Goal: Task Accomplishment & Management: Use online tool/utility

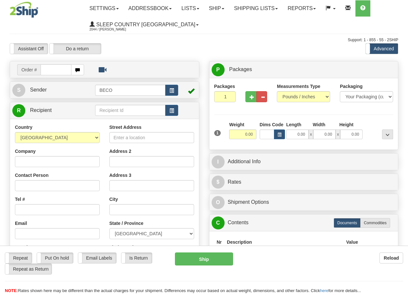
click at [225, 9] on link "Ship" at bounding box center [216, 8] width 25 height 16
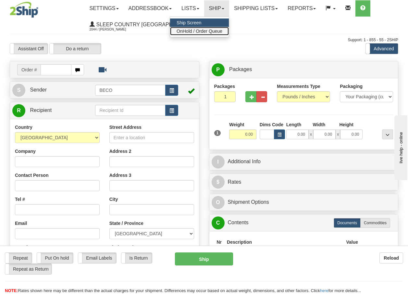
click at [220, 31] on span "OnHold / Order Queue" at bounding box center [199, 31] width 46 height 5
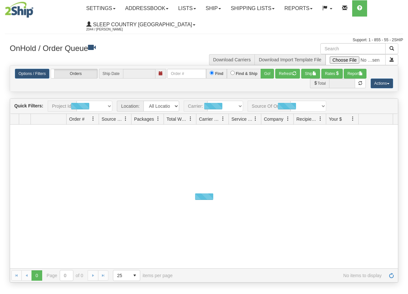
type input "[DATE]"
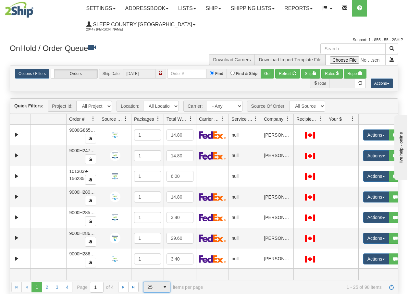
click at [163, 287] on span "select" at bounding box center [165, 287] width 10 height 10
click at [150, 276] on span "100" at bounding box center [149, 276] width 7 height 6
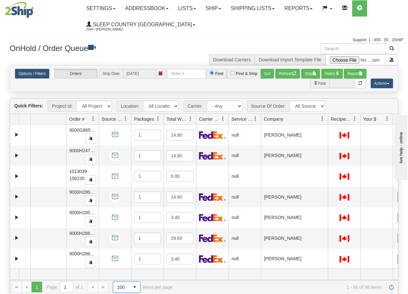
drag, startPoint x: 293, startPoint y: 122, endPoint x: 327, endPoint y: 122, distance: 34.7
click at [327, 122] on div "Aggregation Group Id Id Location Request Id Reply Id Order # Source Of Order Pa…" at bounding box center [201, 119] width 383 height 10
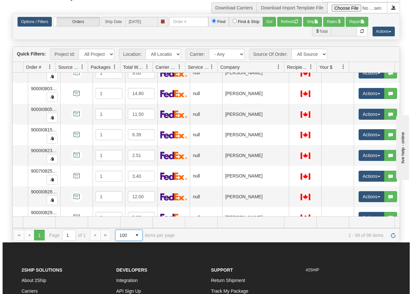
scroll to position [1791, 46]
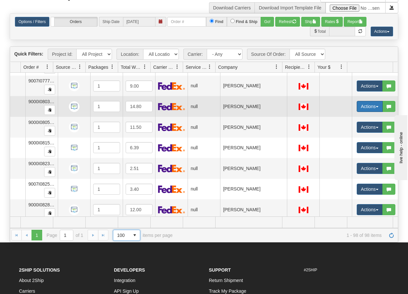
click at [373, 108] on button "Actions" at bounding box center [369, 106] width 26 height 11
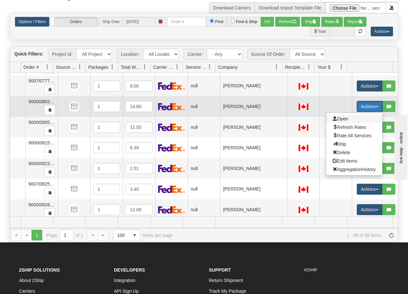
click at [336, 119] on span "Open" at bounding box center [340, 118] width 16 height 5
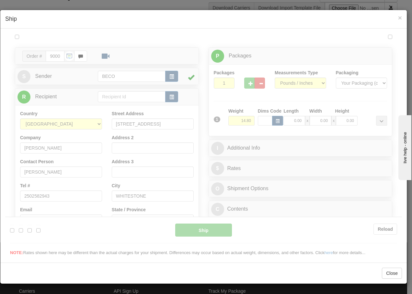
scroll to position [0, 0]
type input "15:36"
type input "16:00"
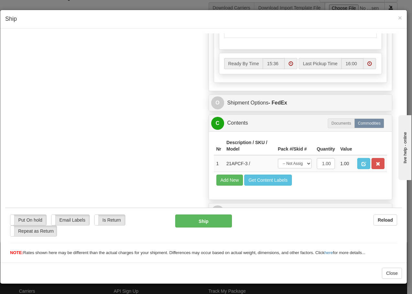
scroll to position [362, 0]
drag, startPoint x: 300, startPoint y: 163, endPoint x: 298, endPoint y: 168, distance: 5.8
click at [300, 163] on select "-- Not Assigned -- Package 1" at bounding box center [295, 163] width 34 height 10
select select "0"
click at [278, 158] on select "-- Not Assigned -- Package 1" at bounding box center [295, 163] width 34 height 10
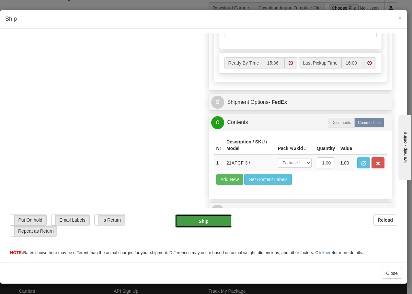
click at [192, 224] on button "Ship" at bounding box center [203, 220] width 56 height 13
type input "92"
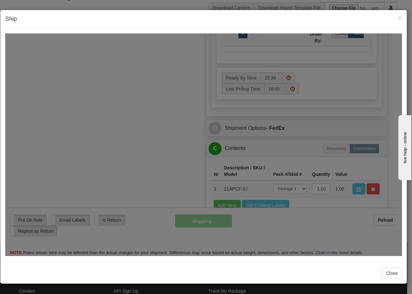
scroll to position [388, 0]
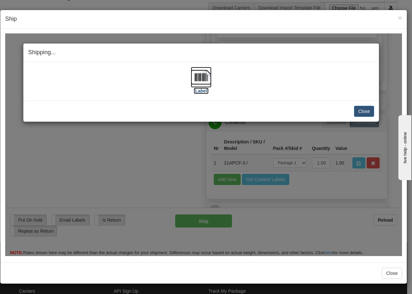
click at [201, 76] on img at bounding box center [201, 76] width 21 height 21
click at [362, 109] on button "Close" at bounding box center [364, 110] width 20 height 11
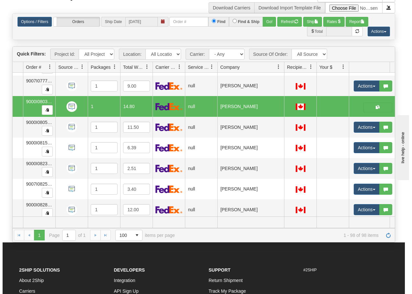
scroll to position [0, 41]
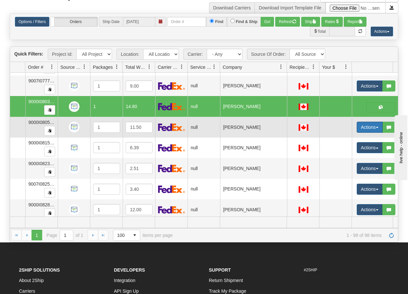
click at [377, 125] on button "Actions" at bounding box center [369, 127] width 26 height 11
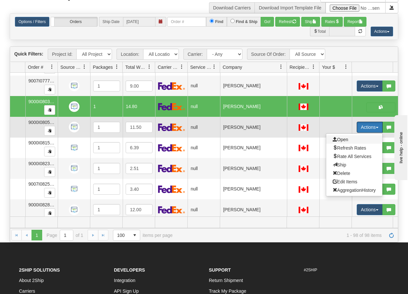
click at [343, 141] on span "Open" at bounding box center [340, 139] width 16 height 5
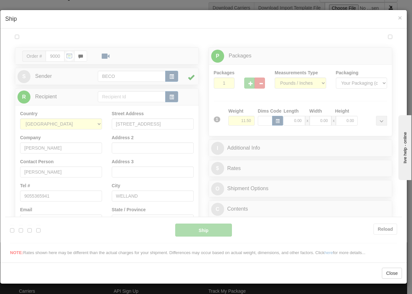
scroll to position [0, 0]
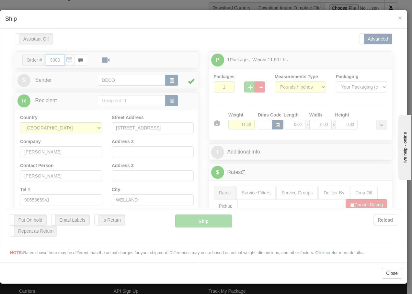
type input "15:37"
type input "16:00"
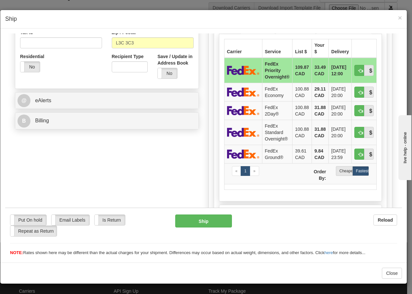
scroll to position [207, 0]
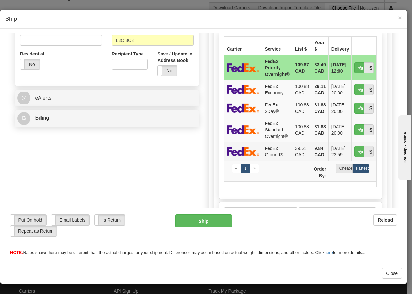
click at [279, 154] on td "FedEx Ground®" at bounding box center [277, 151] width 30 height 18
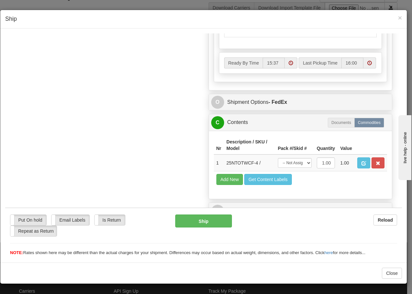
scroll to position [368, 0]
click at [300, 164] on select "-- Not Assigned -- Package 1" at bounding box center [295, 163] width 34 height 10
select select "0"
click at [278, 158] on select "-- Not Assigned -- Package 1" at bounding box center [295, 163] width 34 height 10
click at [195, 218] on button "Ship" at bounding box center [203, 220] width 56 height 13
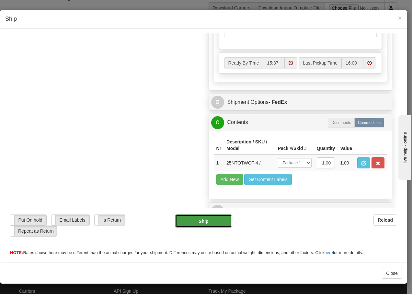
type input "92"
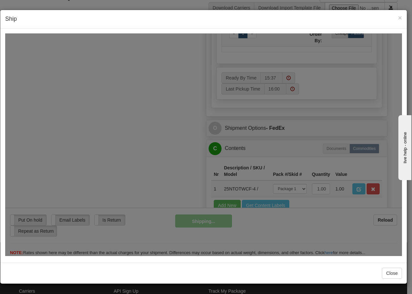
scroll to position [394, 0]
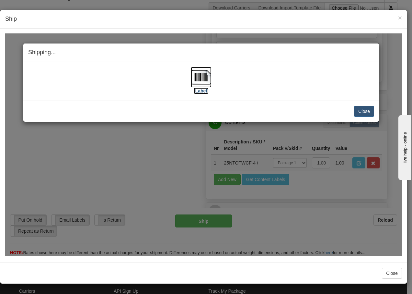
click at [207, 77] on img at bounding box center [201, 76] width 21 height 21
click at [366, 110] on button "Close" at bounding box center [364, 110] width 20 height 11
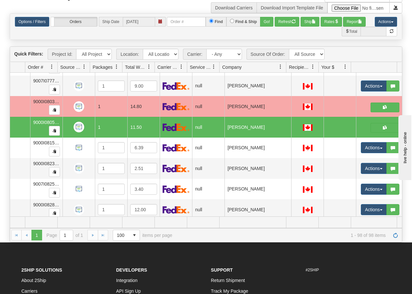
scroll to position [0, 41]
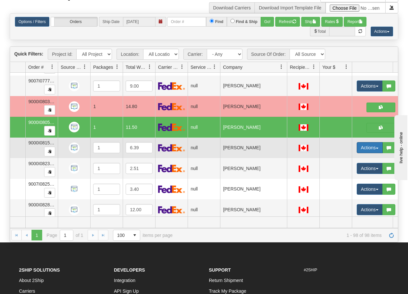
click at [377, 149] on button "Actions" at bounding box center [369, 147] width 26 height 11
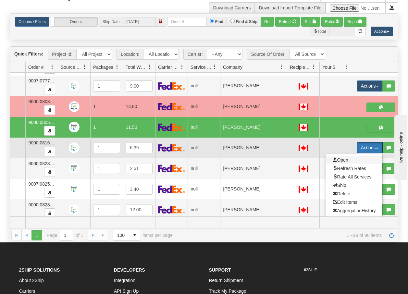
click at [343, 159] on span "Open" at bounding box center [340, 159] width 16 height 5
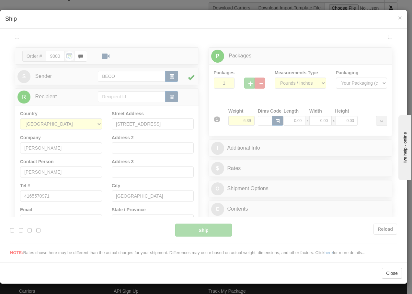
scroll to position [0, 0]
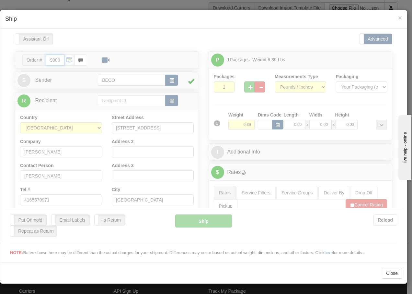
type input "15:38"
type input "16:00"
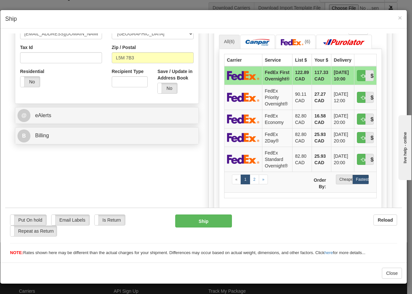
scroll to position [212, 0]
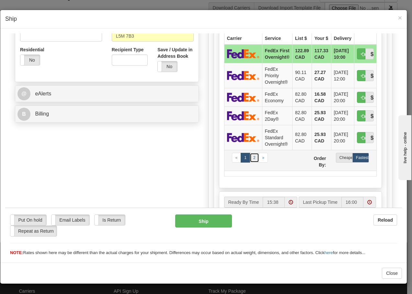
click at [252, 162] on link "2" at bounding box center [254, 157] width 9 height 10
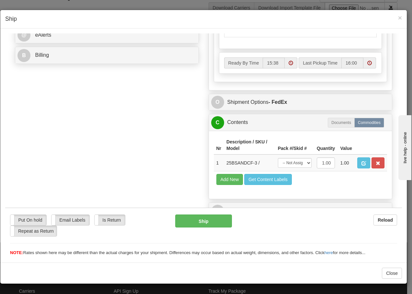
scroll to position [281, 0]
click at [305, 163] on select "-- Not Assigned -- Package 1" at bounding box center [295, 163] width 34 height 10
select select "0"
click at [278, 158] on select "-- Not Assigned -- Package 1" at bounding box center [295, 163] width 34 height 10
click at [204, 221] on button "Ship" at bounding box center [203, 220] width 56 height 13
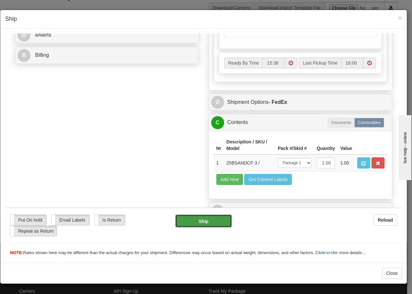
type input "92"
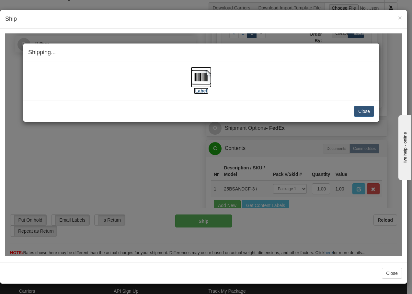
click at [203, 74] on img at bounding box center [201, 76] width 21 height 21
click at [367, 113] on button "Close" at bounding box center [364, 110] width 20 height 11
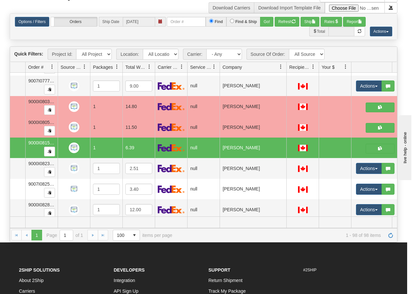
scroll to position [0, 0]
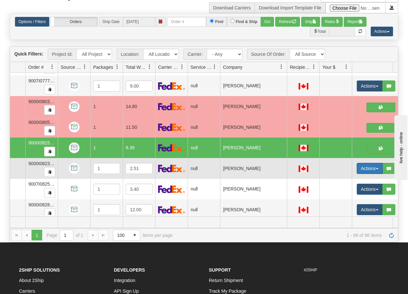
click at [377, 170] on button "Actions" at bounding box center [369, 168] width 26 height 11
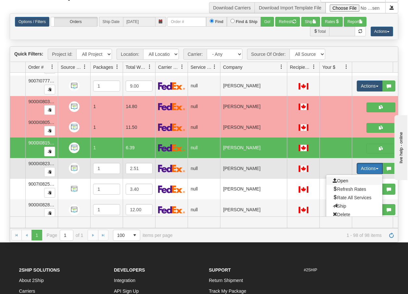
click at [344, 180] on span "Open" at bounding box center [340, 180] width 16 height 5
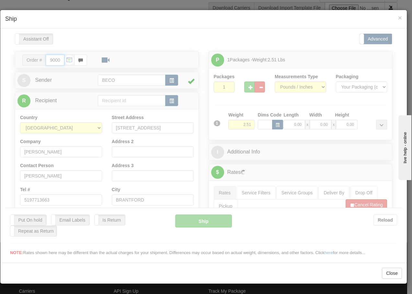
type input "15:38"
type input "16:00"
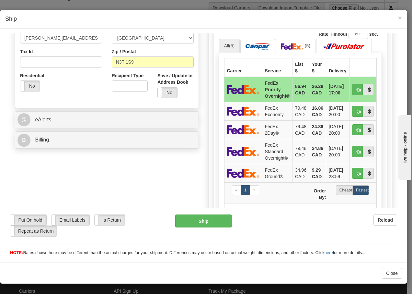
scroll to position [199, 0]
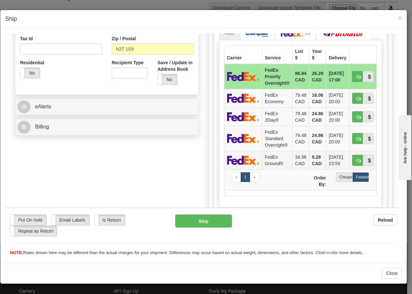
click at [266, 158] on td "FedEx Ground®" at bounding box center [277, 159] width 30 height 18
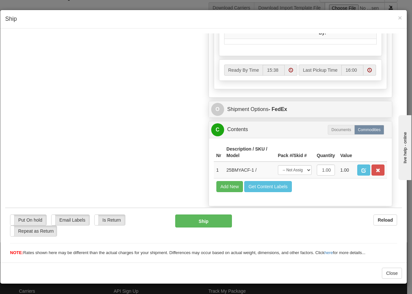
scroll to position [368, 0]
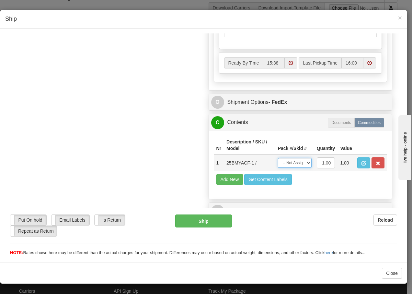
drag, startPoint x: 299, startPoint y: 165, endPoint x: 299, endPoint y: 169, distance: 3.9
click at [299, 165] on select "-- Not Assigned -- Package 1" at bounding box center [295, 163] width 34 height 10
select select "0"
click at [278, 158] on select "-- Not Assigned -- Package 1" at bounding box center [295, 163] width 34 height 10
click at [188, 223] on button "Ship" at bounding box center [203, 220] width 56 height 13
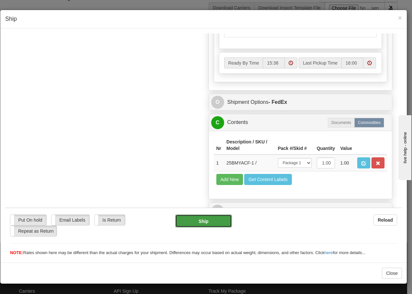
type input "92"
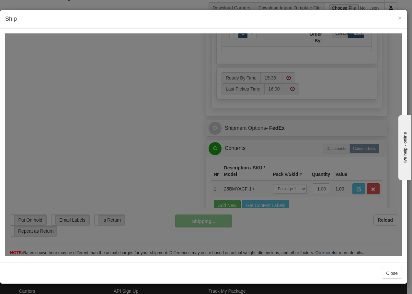
scroll to position [394, 0]
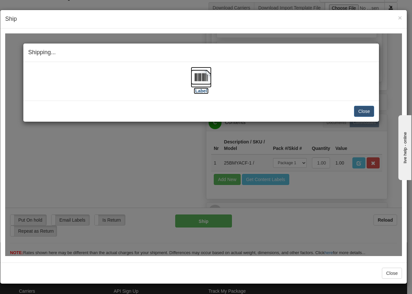
click at [202, 77] on img at bounding box center [201, 76] width 21 height 21
click at [359, 110] on button "Close" at bounding box center [364, 110] width 20 height 11
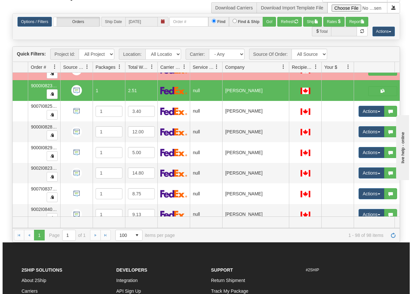
scroll to position [1882, 41]
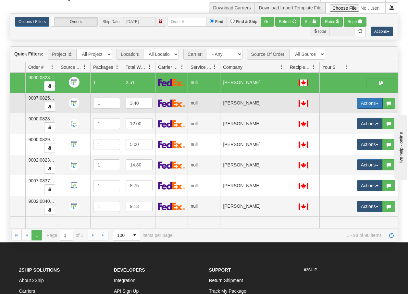
click at [375, 98] on button "Actions" at bounding box center [369, 103] width 26 height 11
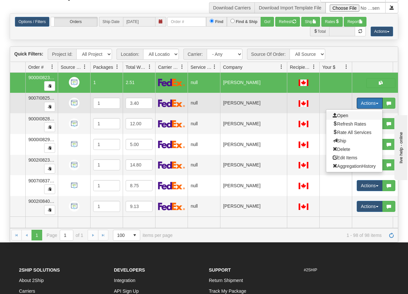
click at [344, 113] on span "Open" at bounding box center [340, 115] width 16 height 5
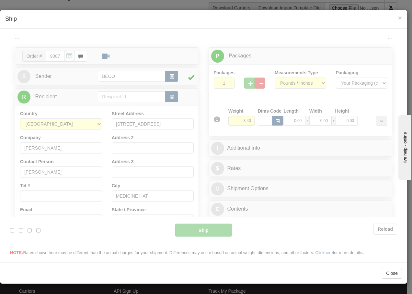
scroll to position [0, 0]
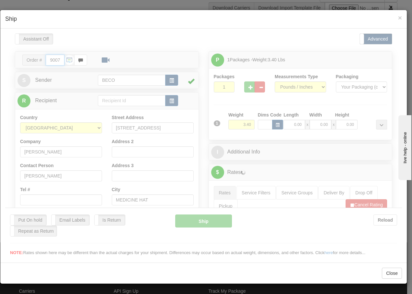
type input "15:39"
type input "16:00"
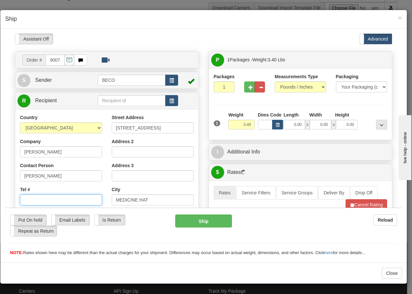
click at [50, 200] on input "Tel #" at bounding box center [61, 199] width 82 height 11
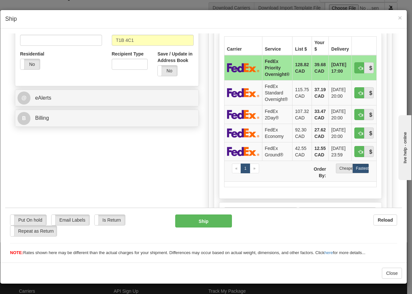
scroll to position [212, 0]
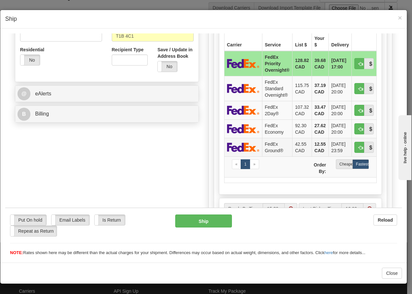
type input "5143539060"
click at [265, 144] on td "FedEx Ground®" at bounding box center [277, 146] width 30 height 18
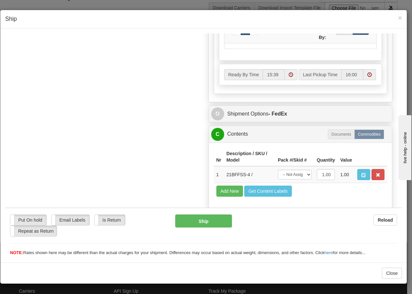
scroll to position [368, 0]
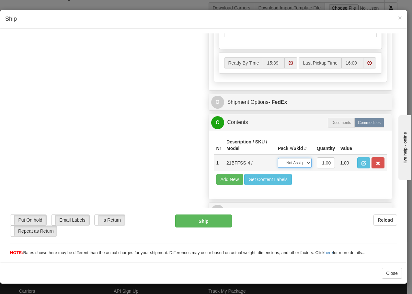
click at [296, 163] on select "-- Not Assigned -- Package 1" at bounding box center [295, 163] width 34 height 10
select select "0"
click at [278, 158] on select "-- Not Assigned -- Package 1" at bounding box center [295, 163] width 34 height 10
click at [186, 218] on button "Ship" at bounding box center [203, 220] width 56 height 13
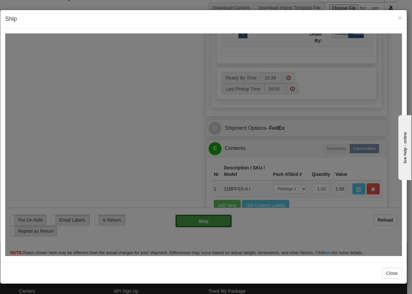
type input "92"
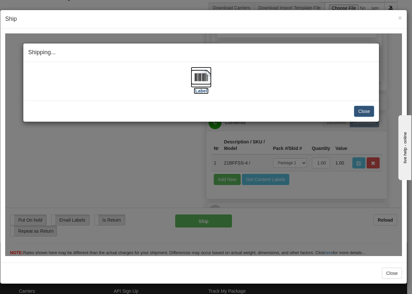
click at [203, 77] on img at bounding box center [201, 76] width 21 height 21
click at [368, 108] on button "Close" at bounding box center [364, 110] width 20 height 11
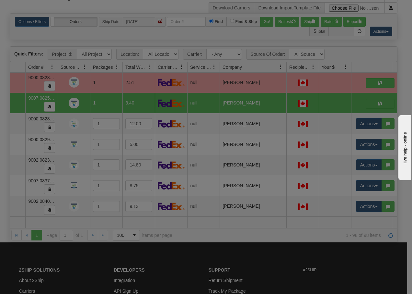
scroll to position [0, 0]
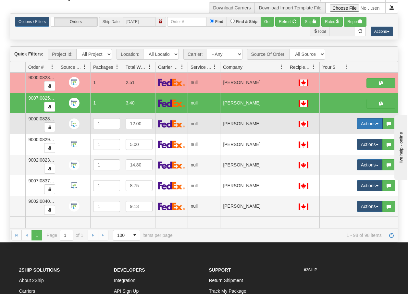
click at [377, 120] on button "Actions" at bounding box center [369, 123] width 26 height 11
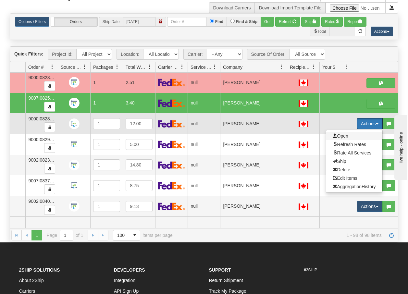
click at [342, 133] on span "Open" at bounding box center [340, 135] width 16 height 5
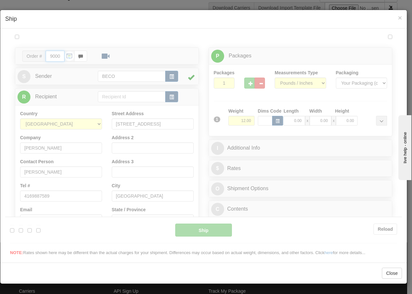
type input "15:40"
type input "16:00"
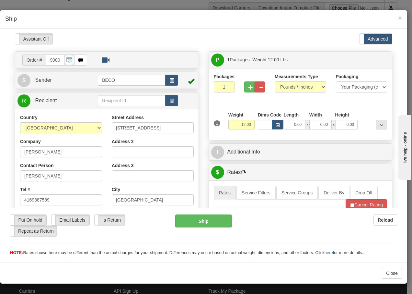
click at [246, 86] on div at bounding box center [203, 144] width 397 height 222
click at [249, 86] on span "button" at bounding box center [251, 87] width 5 height 4
type input "2"
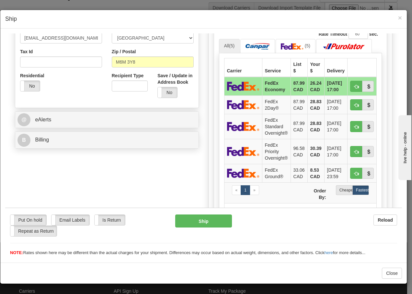
scroll to position [203, 0]
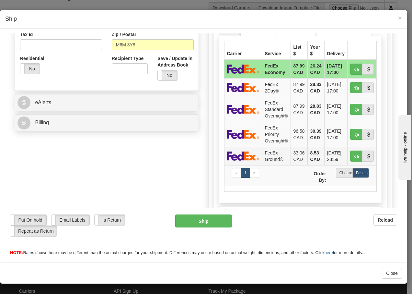
click at [273, 157] on td "FedEx Ground®" at bounding box center [276, 155] width 29 height 18
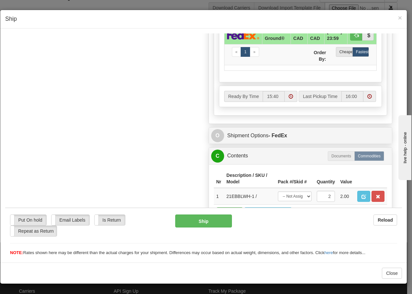
scroll to position [368, 0]
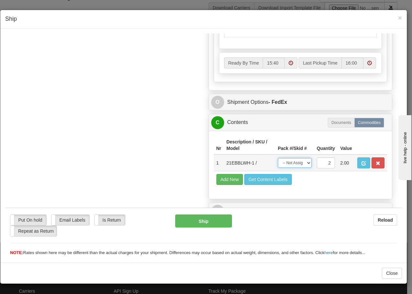
click at [301, 162] on select "-- Not Assigned -- Package 1 Package 2 Split" at bounding box center [295, 163] width 34 height 10
select select "SPLIT"
click at [278, 158] on select "-- Not Assigned -- Package 1 Package 2 Split" at bounding box center [295, 163] width 34 height 10
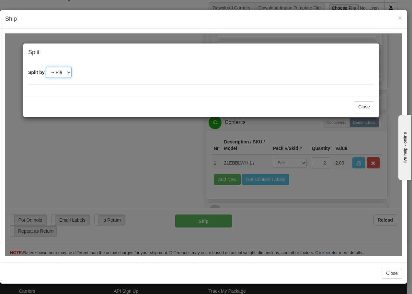
drag, startPoint x: 64, startPoint y: 72, endPoint x: 65, endPoint y: 77, distance: 4.3
click at [64, 72] on select "-- Please select -- 2" at bounding box center [59, 71] width 26 height 11
select select "2"
click at [46, 66] on select "-- Please select -- 2" at bounding box center [59, 71] width 26 height 11
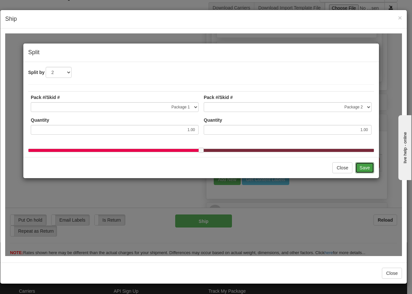
click at [368, 173] on button "Save" at bounding box center [365, 167] width 19 height 11
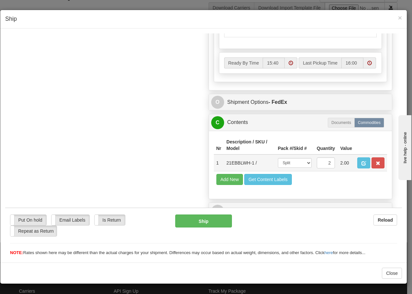
scroll to position [357, 0]
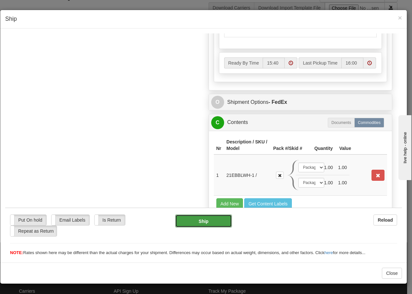
click at [188, 219] on button "Ship" at bounding box center [203, 220] width 56 height 13
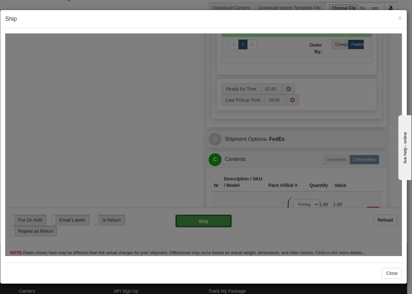
type input "92"
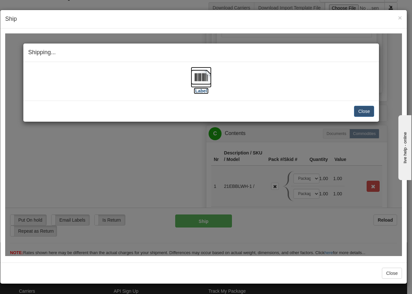
click at [203, 79] on img at bounding box center [201, 76] width 21 height 21
click at [361, 111] on button "Close" at bounding box center [364, 110] width 20 height 11
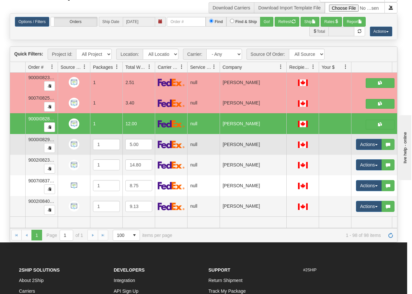
scroll to position [0, 0]
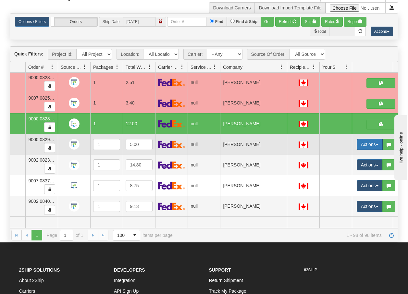
click at [379, 140] on button "Actions" at bounding box center [369, 144] width 26 height 11
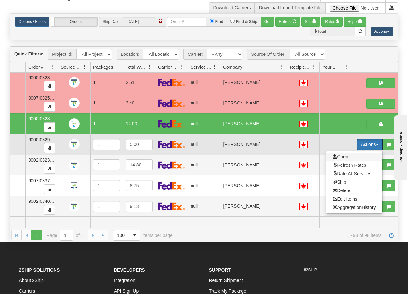
click at [346, 154] on span "Open" at bounding box center [340, 156] width 16 height 5
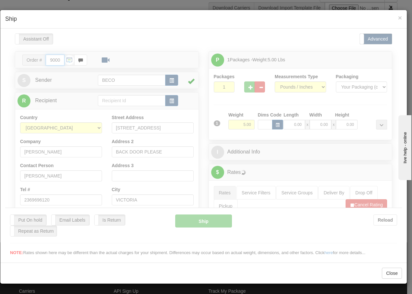
type input "15:41"
type input "16:00"
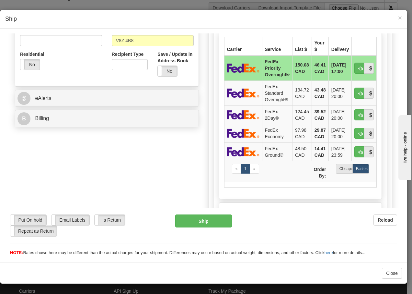
scroll to position [212, 0]
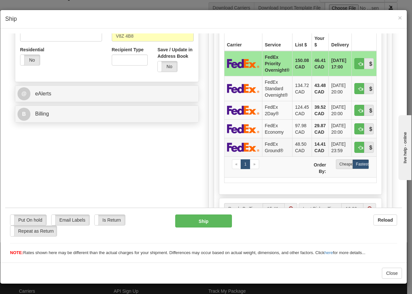
click at [269, 147] on td "FedEx Ground®" at bounding box center [277, 146] width 30 height 18
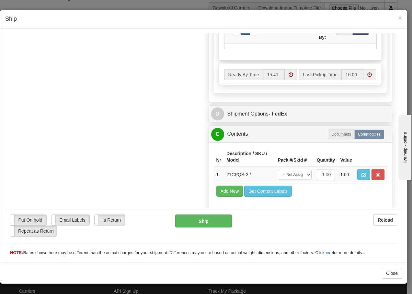
scroll to position [368, 0]
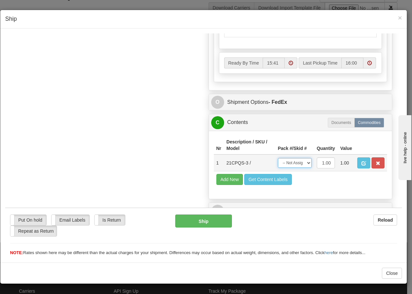
click at [297, 161] on select "-- Not Assigned -- Package 1" at bounding box center [295, 163] width 34 height 10
select select "0"
click at [278, 158] on select "-- Not Assigned -- Package 1" at bounding box center [295, 163] width 34 height 10
click at [197, 226] on button "Ship" at bounding box center [203, 220] width 56 height 13
type input "92"
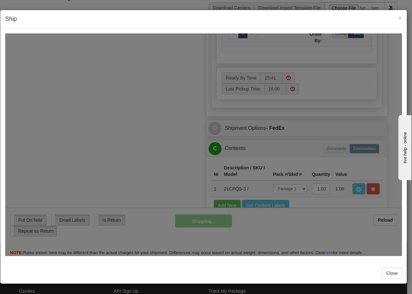
scroll to position [394, 0]
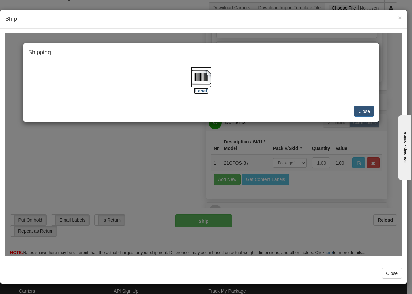
click at [204, 78] on img at bounding box center [201, 76] width 21 height 21
click at [365, 111] on button "Close" at bounding box center [364, 110] width 20 height 11
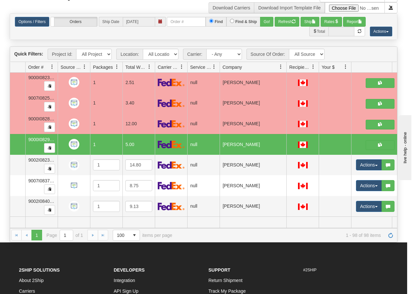
scroll to position [0, 0]
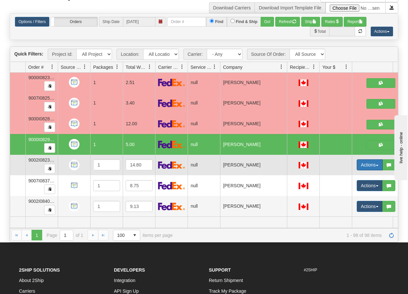
click at [377, 165] on span "button" at bounding box center [376, 165] width 3 height 1
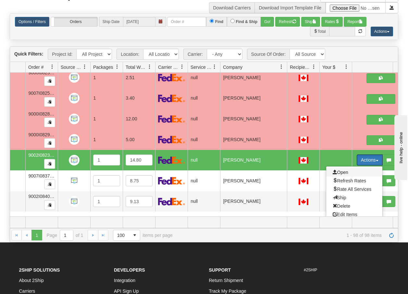
click at [344, 173] on span "Open" at bounding box center [340, 172] width 16 height 5
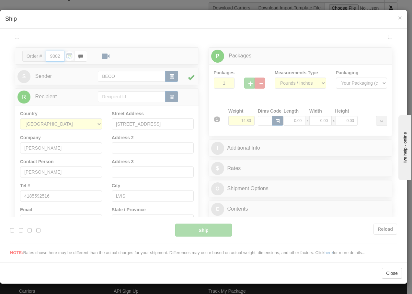
type input "15:43"
type input "16:00"
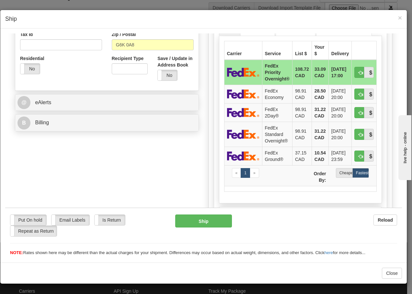
scroll to position [216, 0]
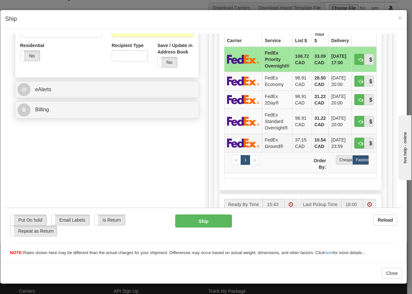
click at [267, 143] on td "FedEx Ground®" at bounding box center [277, 142] width 30 height 18
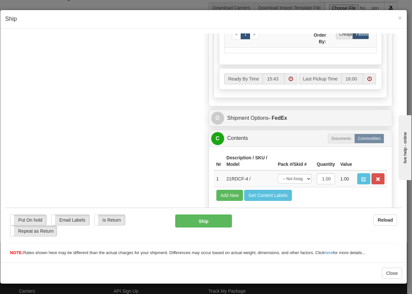
scroll to position [368, 0]
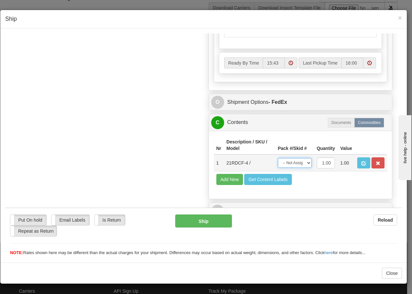
click at [295, 161] on select "-- Not Assigned -- Package 1" at bounding box center [295, 163] width 34 height 10
select select "0"
click at [278, 158] on select "-- Not Assigned -- Package 1" at bounding box center [295, 163] width 34 height 10
click at [206, 221] on button "Ship" at bounding box center [203, 220] width 56 height 13
type input "92"
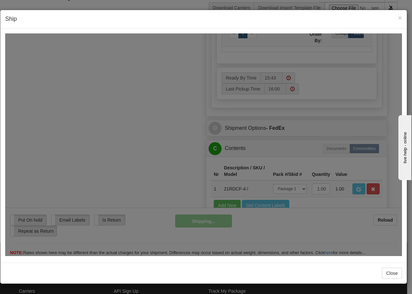
scroll to position [394, 0]
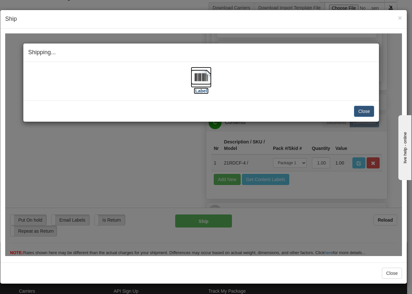
click at [200, 82] on img at bounding box center [201, 76] width 21 height 21
drag, startPoint x: 373, startPoint y: 111, endPoint x: 369, endPoint y: 110, distance: 4.5
click at [373, 111] on button "Close" at bounding box center [364, 110] width 20 height 11
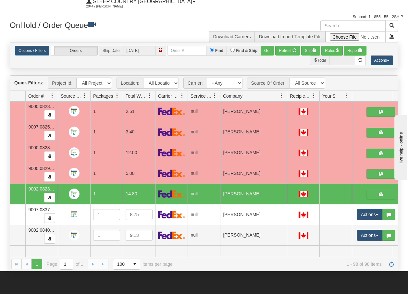
scroll to position [0, 0]
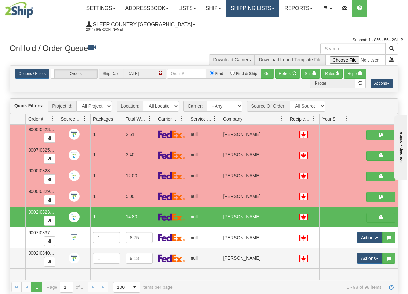
click at [262, 7] on link "Shipping lists" at bounding box center [252, 8] width 53 height 16
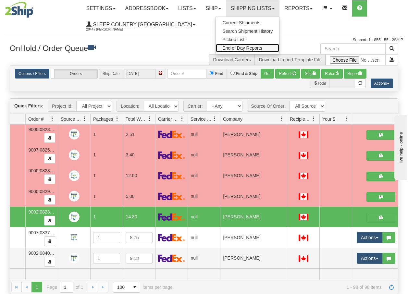
click at [248, 47] on span "End of Day Reports" at bounding box center [242, 47] width 40 height 5
